Goal: Check status: Check status

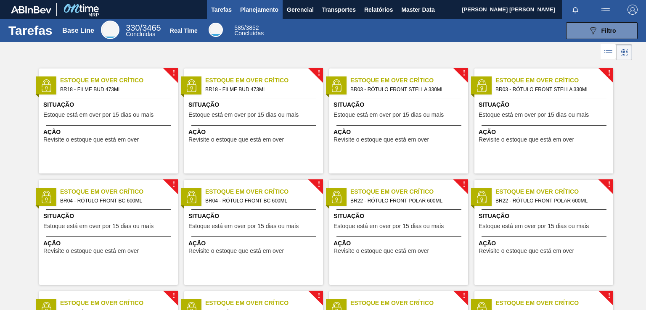
click at [274, 13] on span "Planejamento" at bounding box center [259, 10] width 38 height 10
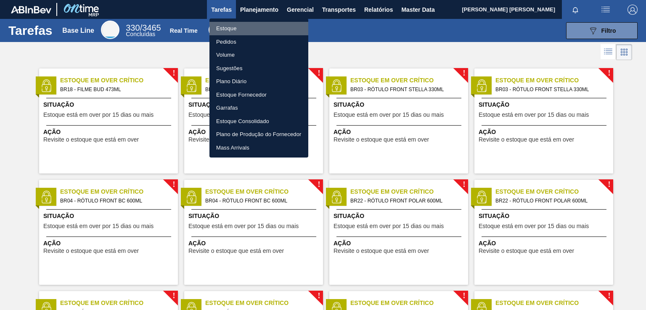
click at [239, 29] on li "Estoque" at bounding box center [258, 28] width 99 height 13
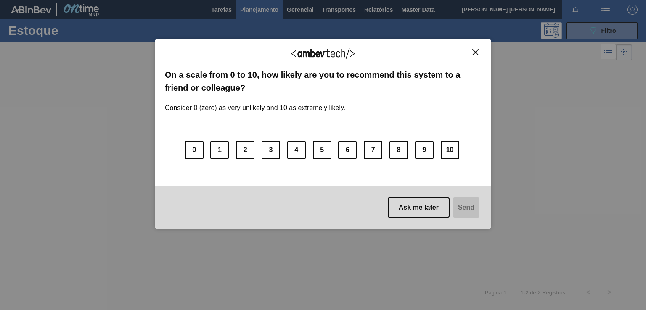
click at [472, 54] on img "Close" at bounding box center [475, 52] width 6 height 6
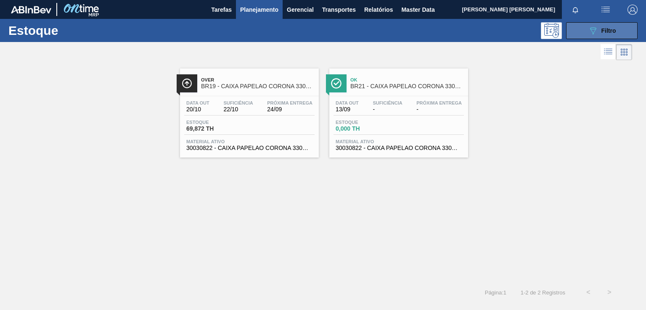
click at [581, 26] on button "089F7B8B-B2A5-4AFE-B5C0-19BA573D28AC Filtro" at bounding box center [601, 30] width 71 height 17
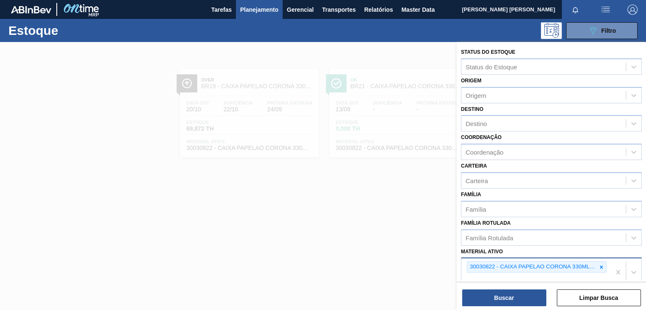
click at [600, 266] on icon at bounding box center [601, 267] width 3 height 3
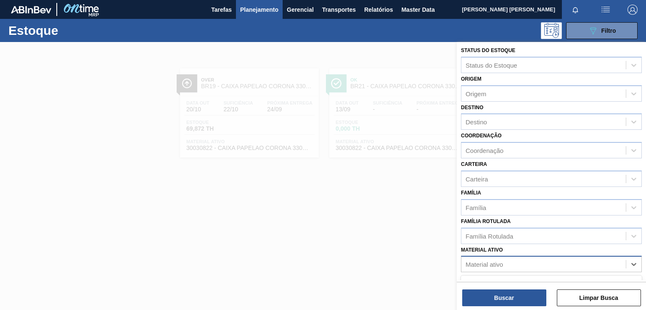
click at [526, 263] on div "Material ativo" at bounding box center [543, 264] width 164 height 12
paste ativo "30018253"
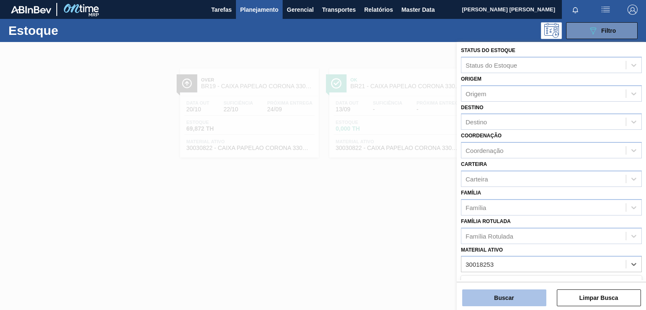
type ativo "30018253"
click at [496, 298] on button "Buscar" at bounding box center [504, 298] width 84 height 17
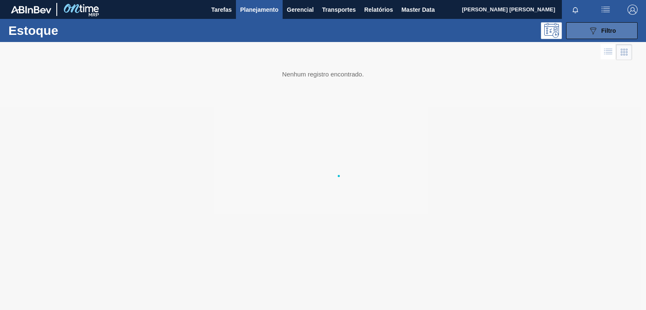
click at [592, 29] on icon "089F7B8B-B2A5-4AFE-B5C0-19BA573D28AC" at bounding box center [593, 31] width 10 height 10
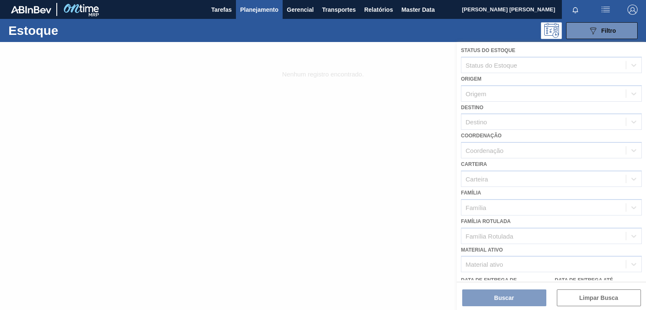
click at [254, 6] on span "Planejamento" at bounding box center [259, 10] width 38 height 10
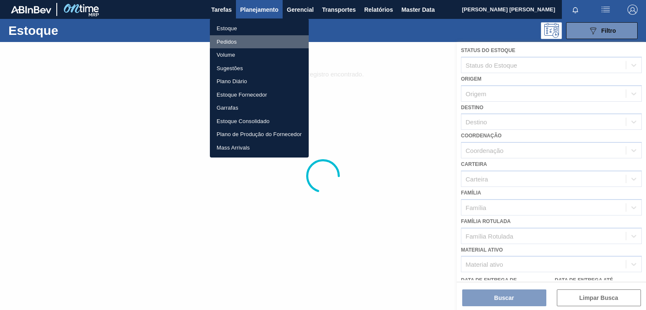
drag, startPoint x: 244, startPoint y: 40, endPoint x: 246, endPoint y: 47, distance: 6.6
click at [244, 41] on li "Pedidos" at bounding box center [259, 41] width 99 height 13
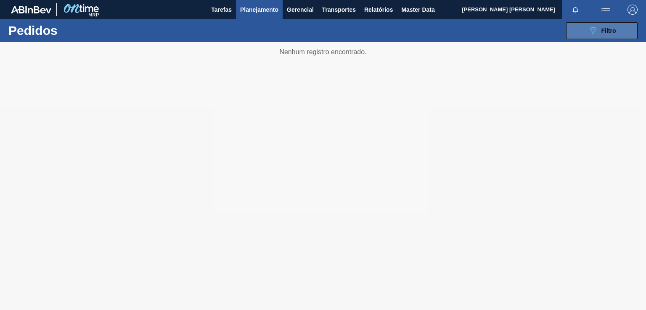
click at [593, 31] on icon "089F7B8B-B2A5-4AFE-B5C0-19BA573D28AC" at bounding box center [593, 31] width 10 height 10
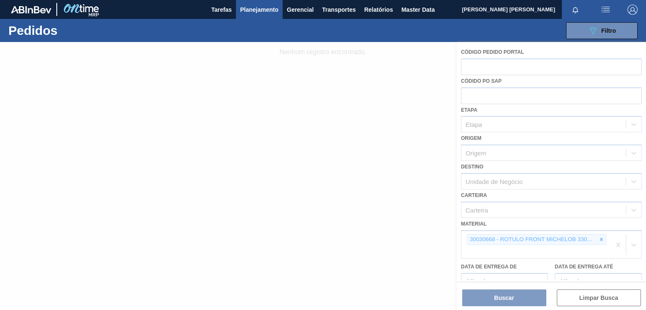
click at [596, 238] on div at bounding box center [323, 176] width 646 height 268
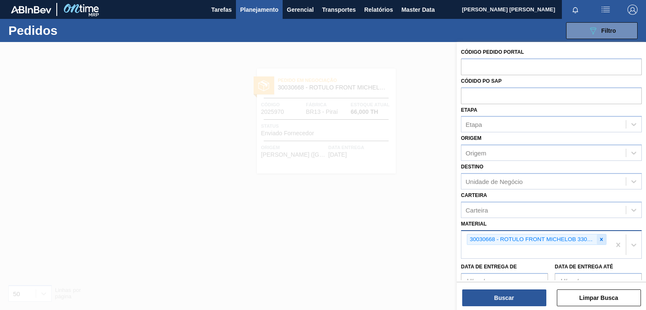
click at [603, 239] on icon at bounding box center [601, 240] width 6 height 6
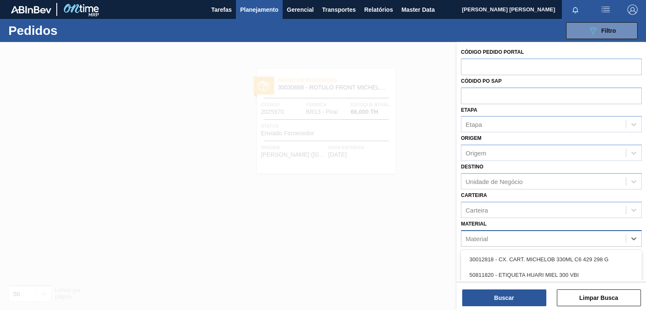
click at [582, 237] on div "Material" at bounding box center [543, 238] width 164 height 12
paste input "30018253"
type input "30018253"
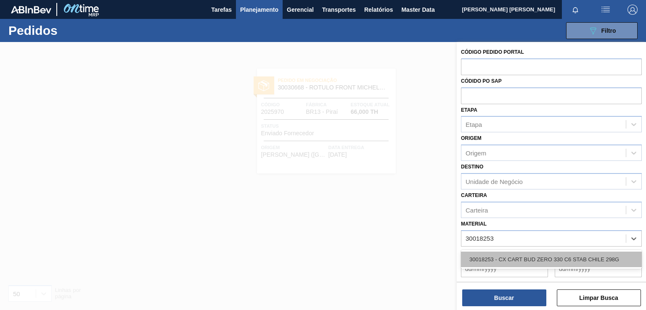
click at [486, 258] on div "30018253 - CX CART BUD ZERO 330 C6 STAB CHILE 298G" at bounding box center [551, 260] width 181 height 16
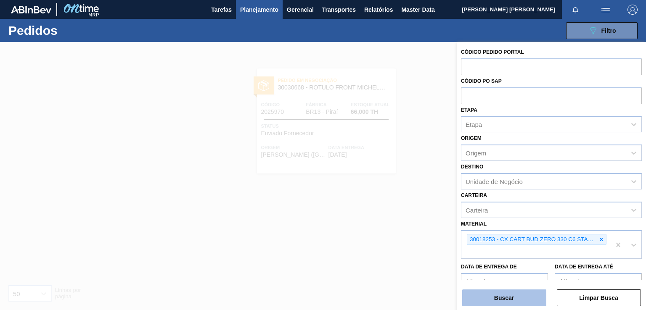
click at [514, 301] on button "Buscar" at bounding box center [504, 298] width 84 height 17
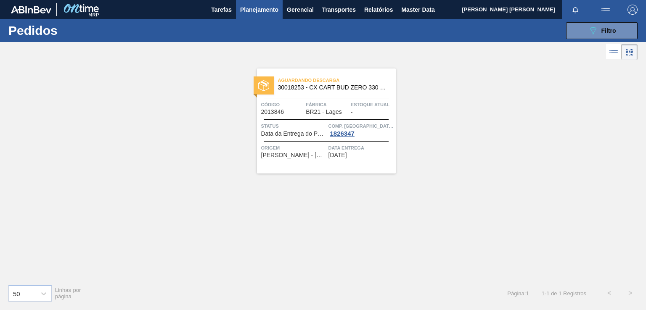
click at [371, 159] on div "Aguardando Descarga 30018253 - CX CART BUD ZERO 330 C6 STAB CHILE 298G Código 2…" at bounding box center [326, 121] width 139 height 105
click at [593, 31] on icon "089F7B8B-B2A5-4AFE-B5C0-19BA573D28AC" at bounding box center [593, 31] width 10 height 10
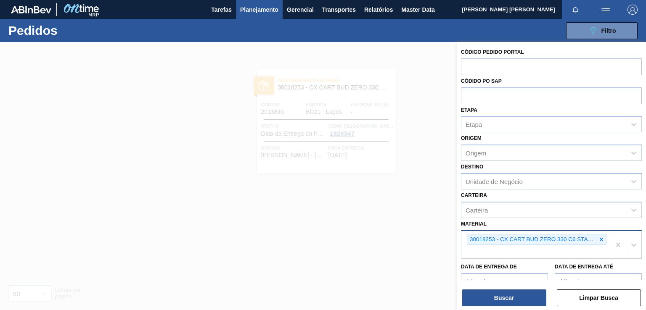
click at [599, 238] on icon at bounding box center [601, 240] width 6 height 6
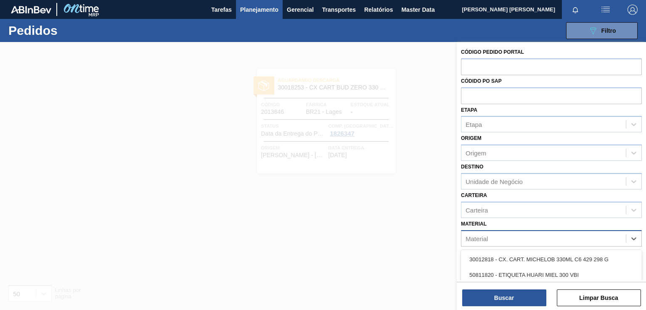
click at [562, 240] on div "Material" at bounding box center [543, 238] width 164 height 12
paste input "30018372"
type input "30018372"
click at [528, 257] on div "30018372 - ROTULO BACK BUD ZERO 330ML [GEOGRAPHIC_DATA] NIV23" at bounding box center [551, 260] width 181 height 16
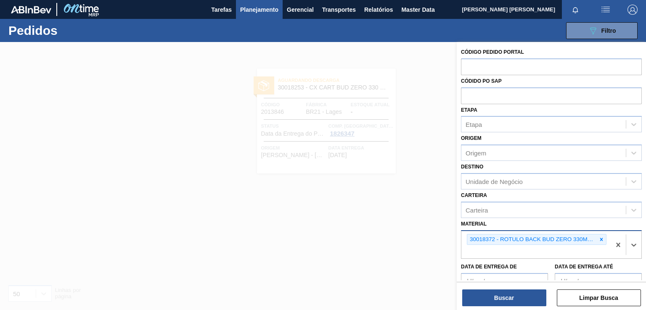
paste input "30017980"
type input "30017980"
click at [509, 264] on div "30017980 - ROTULO FRONT BUD ZERO 330ML [GEOGRAPHIC_DATA]" at bounding box center [551, 272] width 181 height 16
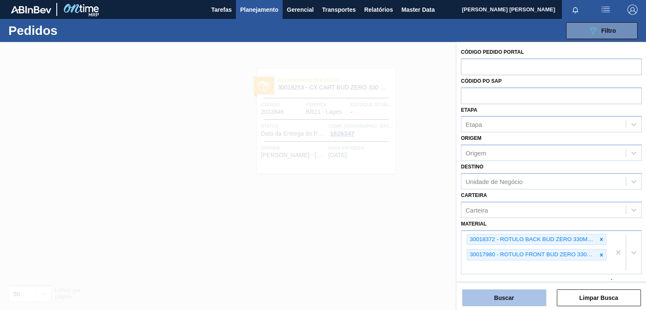
click at [506, 296] on button "Buscar" at bounding box center [504, 298] width 84 height 17
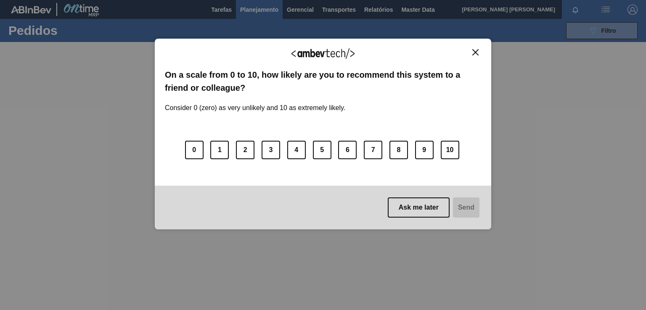
click at [472, 53] on img "Close" at bounding box center [475, 52] width 6 height 6
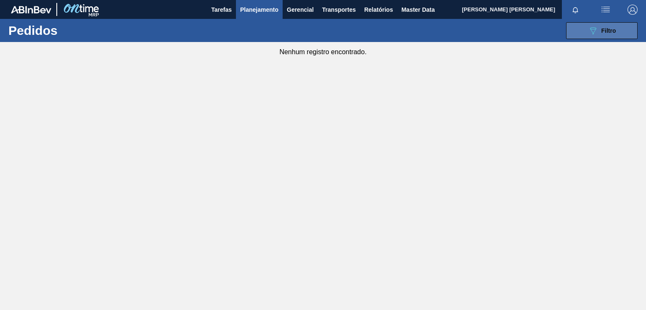
click at [612, 30] on span "Filtro" at bounding box center [608, 30] width 15 height 7
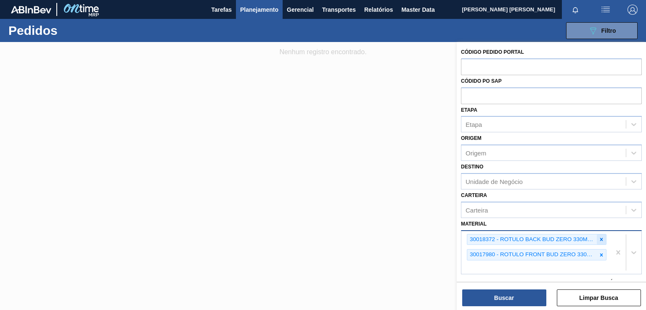
click at [602, 237] on icon at bounding box center [601, 240] width 6 height 6
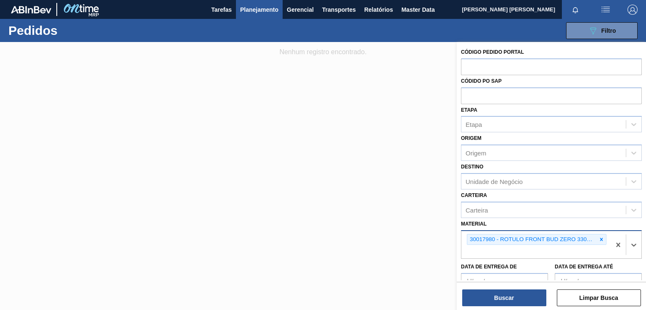
click at [602, 237] on icon at bounding box center [601, 240] width 6 height 6
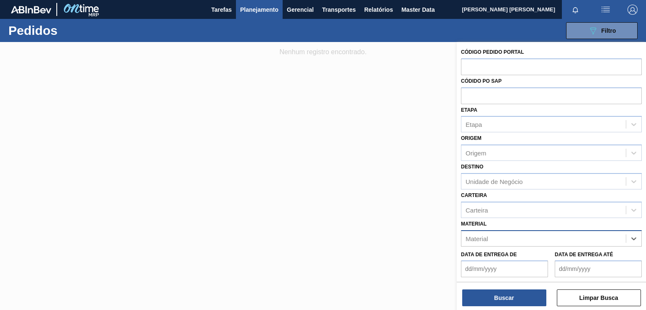
paste input "20006540"
type input "20006540"
click at [525, 233] on div "Material" at bounding box center [543, 238] width 164 height 12
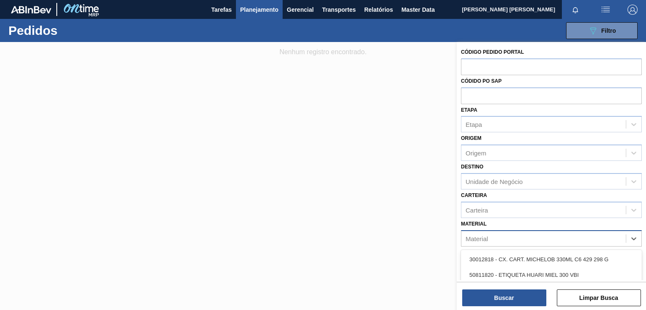
paste input "20006545"
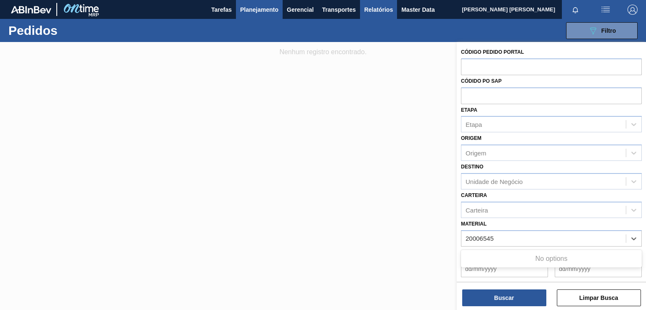
type input "20006545"
paste input "20006545"
type input "20006545"
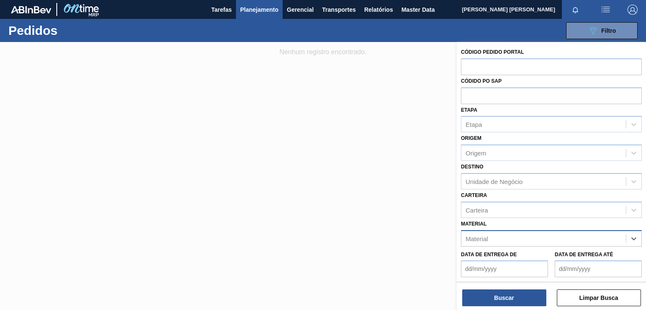
paste input "20006545"
type input "20006545"
paste input "30019112"
type input "30019112"
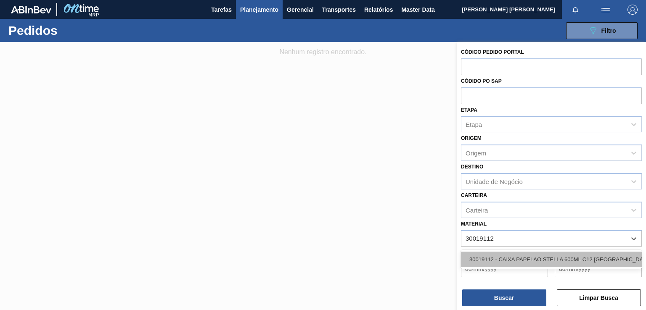
click at [501, 260] on div "30019112 - CAIXA PAPELAO STELLA 600ML C12 [GEOGRAPHIC_DATA]" at bounding box center [551, 260] width 181 height 16
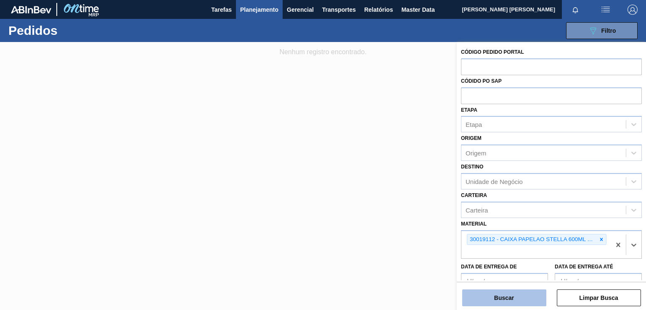
click at [514, 292] on button "Buscar" at bounding box center [504, 298] width 84 height 17
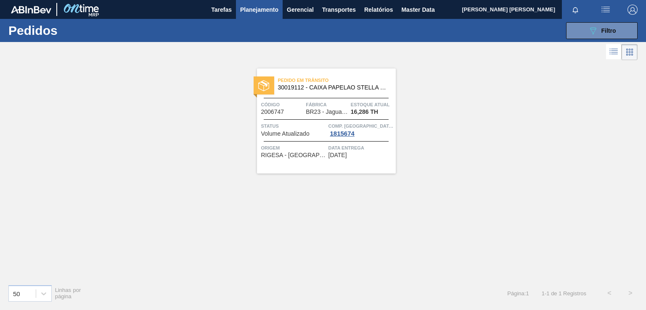
click at [350, 161] on div "Pedido [PERSON_NAME] 30019112 - CAIXA PAPELAO STELLA 600ML C12 PARAGUAI Código …" at bounding box center [326, 121] width 139 height 105
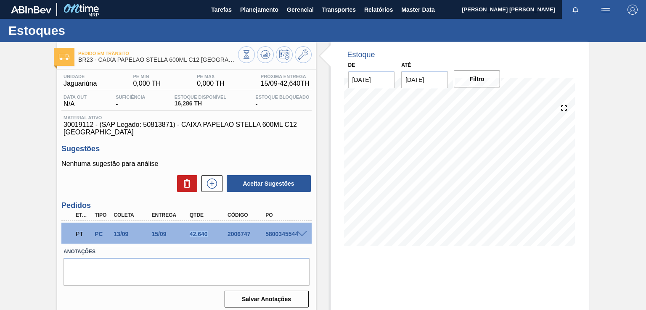
drag, startPoint x: 206, startPoint y: 232, endPoint x: 187, endPoint y: 237, distance: 19.4
click at [187, 237] on div "42,640" at bounding box center [208, 234] width 42 height 7
copy div "42,640"
click at [299, 232] on span at bounding box center [302, 234] width 10 height 6
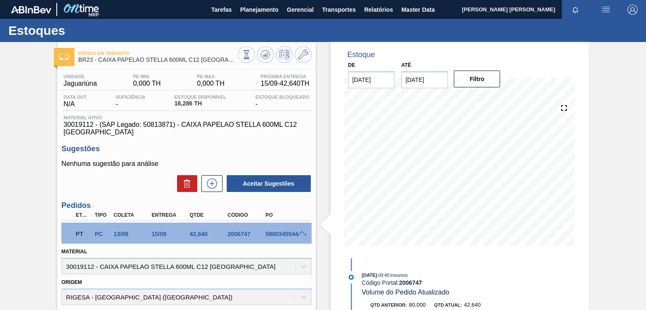
click at [31, 212] on div "Pedido [PERSON_NAME] BR23 - CAIXA PAPELAO STELLA 600ML C12 PARAGUAI Unidade Jag…" at bounding box center [323, 280] width 646 height 477
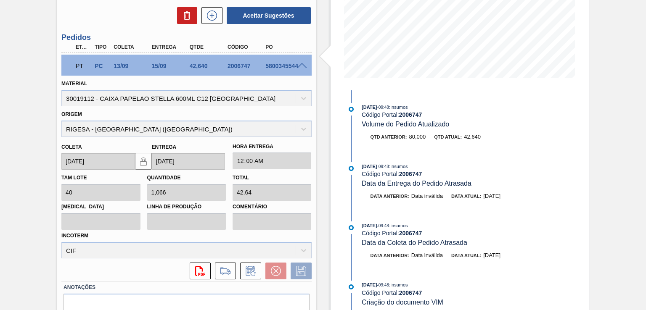
scroll to position [84, 0]
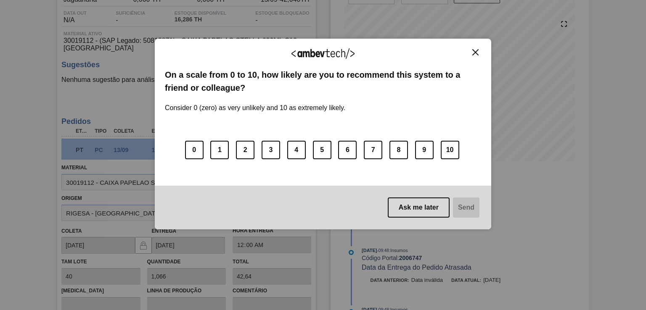
click at [476, 52] on img "Close" at bounding box center [475, 52] width 6 height 6
